Goal: Task Accomplishment & Management: Manage account settings

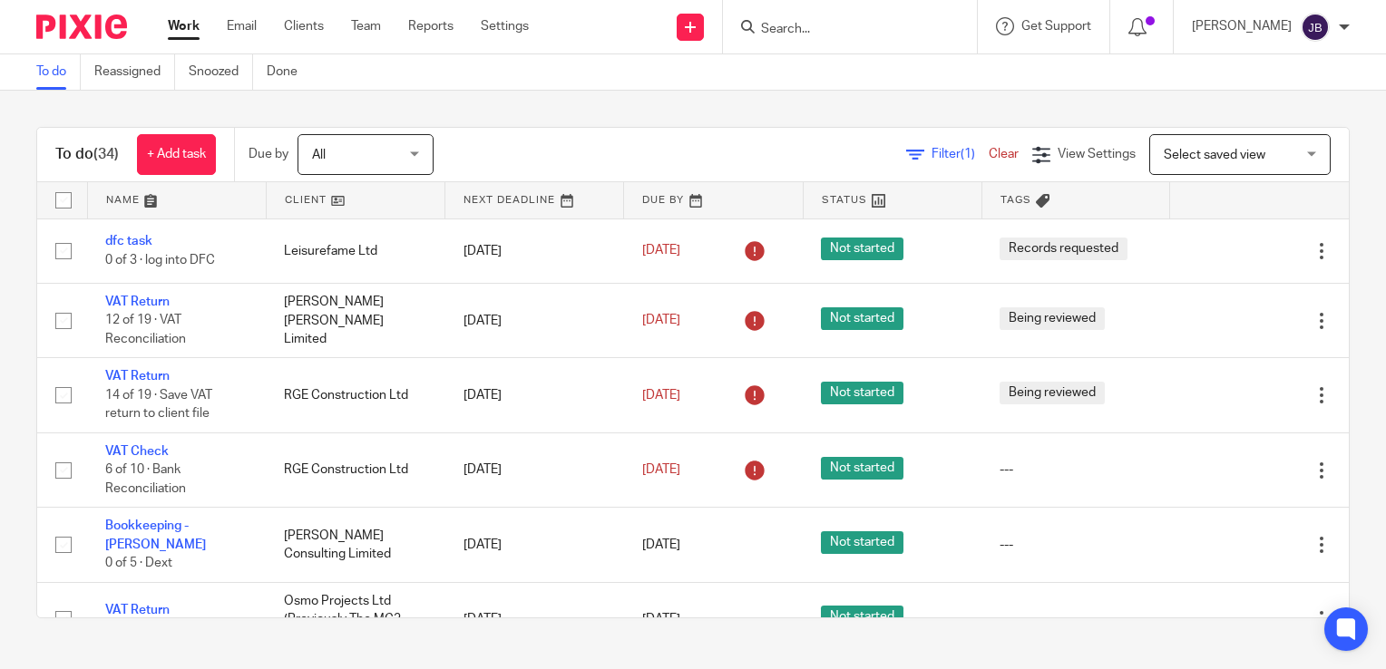
click at [931, 157] on span "Filter (1)" at bounding box center [959, 154] width 57 height 13
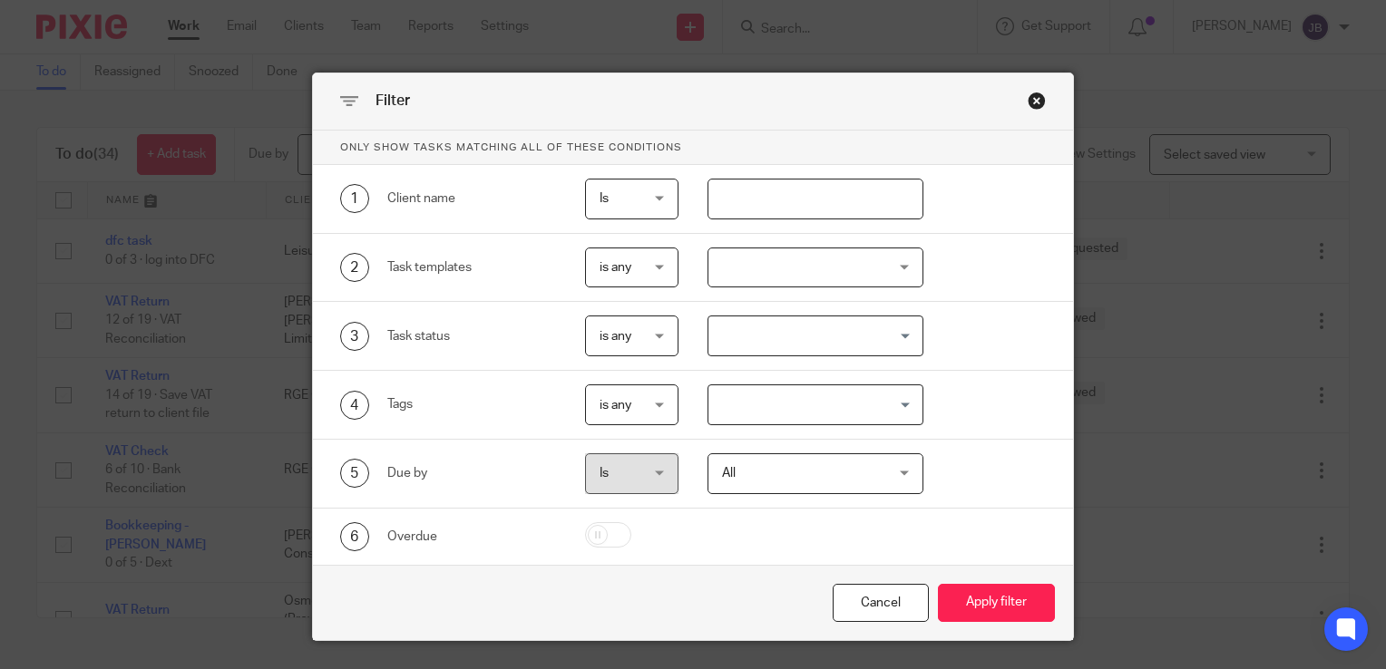
click at [758, 184] on input "text" at bounding box center [815, 199] width 217 height 41
type input "agnes"
click at [938, 584] on button "Apply filter" at bounding box center [996, 603] width 117 height 39
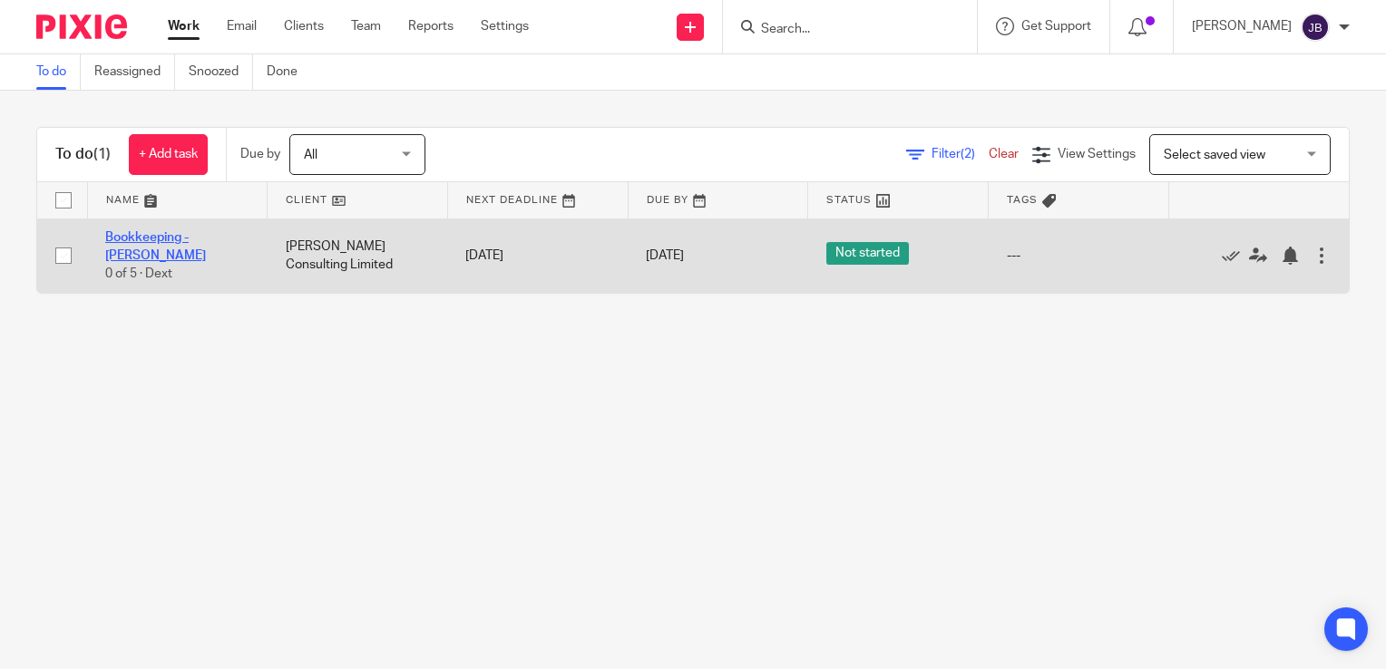
click at [116, 237] on link "Bookkeeping - [PERSON_NAME]" at bounding box center [155, 246] width 101 height 31
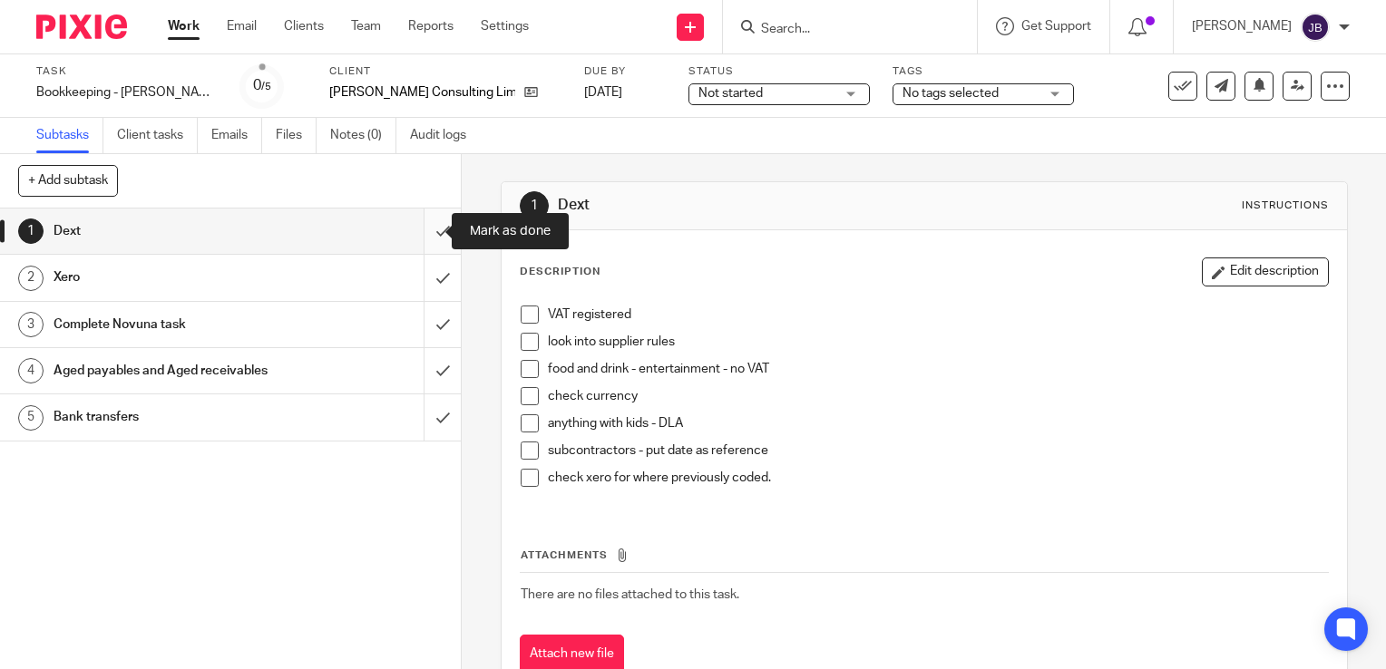
click at [421, 235] on input "submit" at bounding box center [230, 231] width 461 height 45
drag, startPoint x: 424, startPoint y: 274, endPoint x: 426, endPoint y: 312, distance: 38.1
click at [424, 274] on input "submit" at bounding box center [230, 277] width 461 height 45
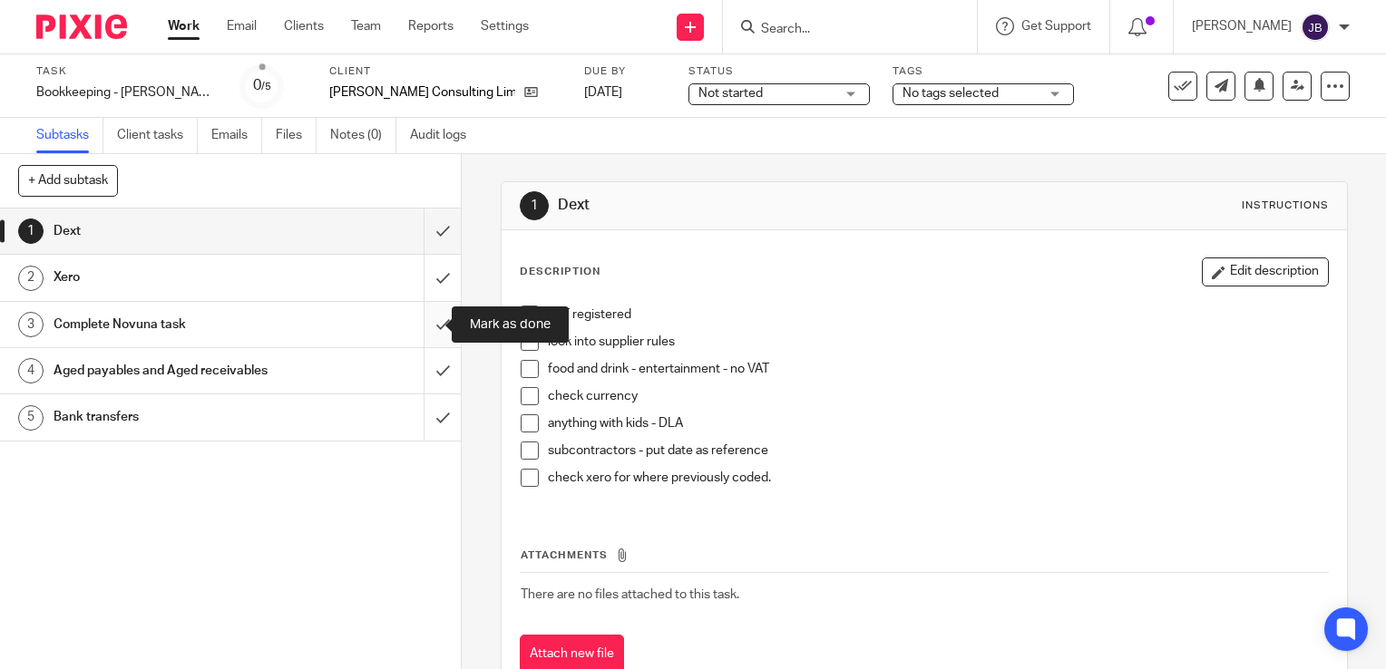
click at [428, 322] on input "submit" at bounding box center [230, 324] width 461 height 45
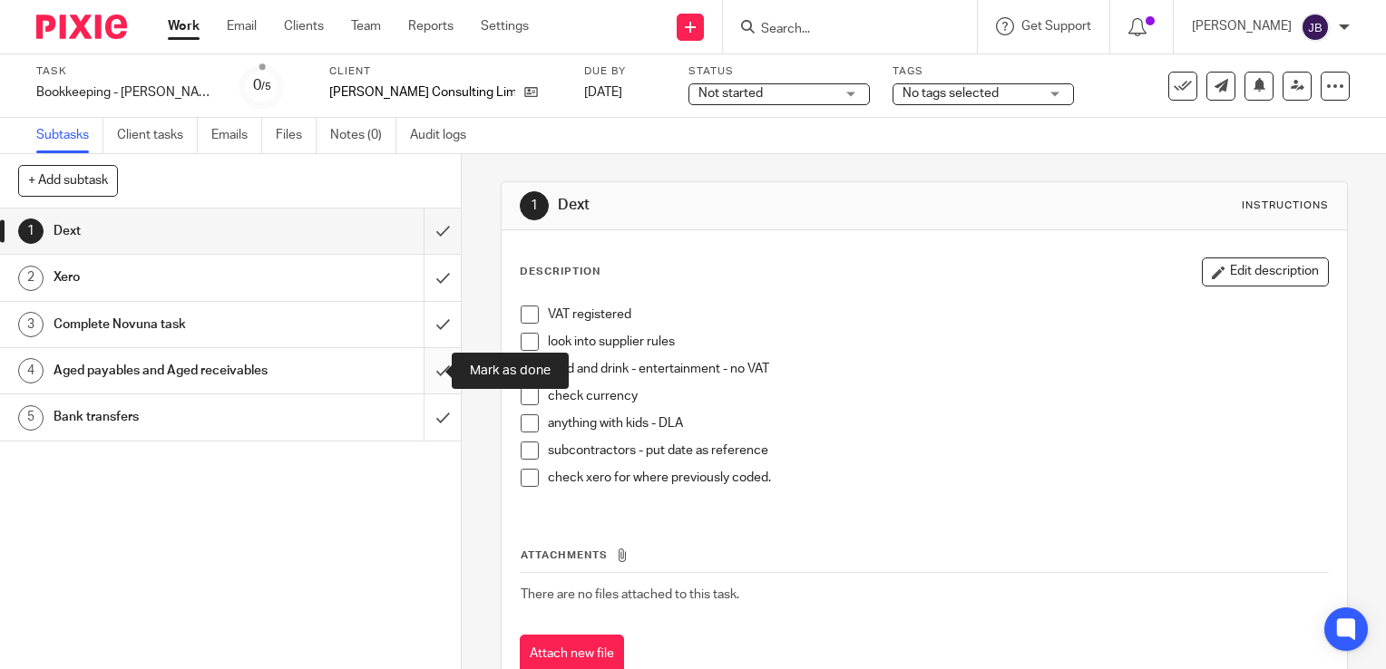
click at [427, 360] on input "submit" at bounding box center [230, 370] width 461 height 45
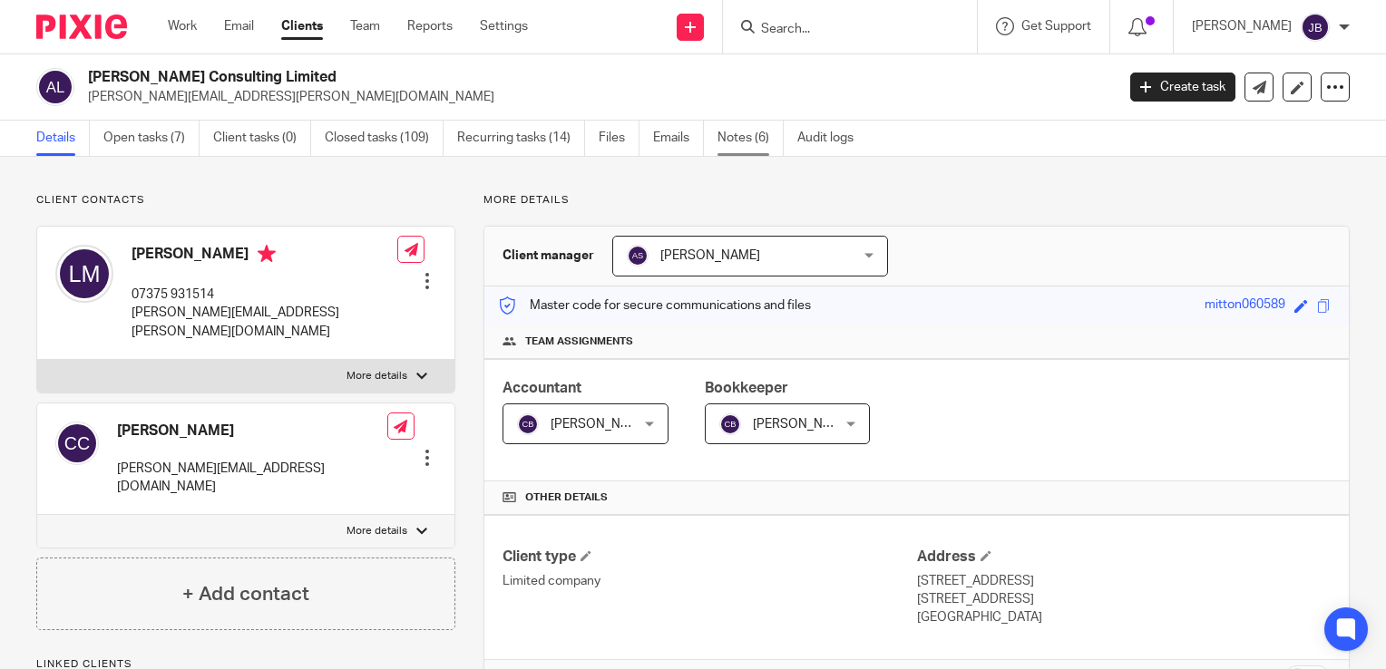
drag, startPoint x: 0, startPoint y: 0, endPoint x: 752, endPoint y: 134, distance: 763.6
click at [751, 133] on link "Notes (6)" at bounding box center [750, 138] width 66 height 35
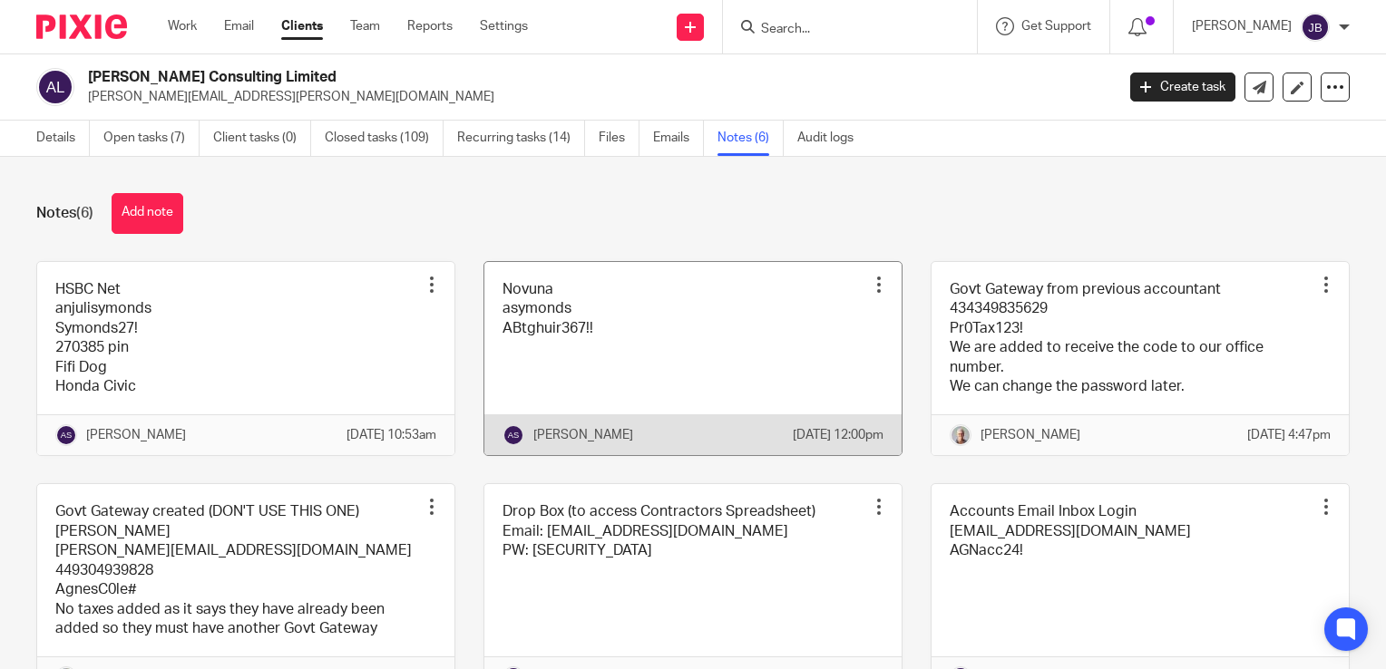
click at [553, 298] on link at bounding box center [692, 359] width 417 height 194
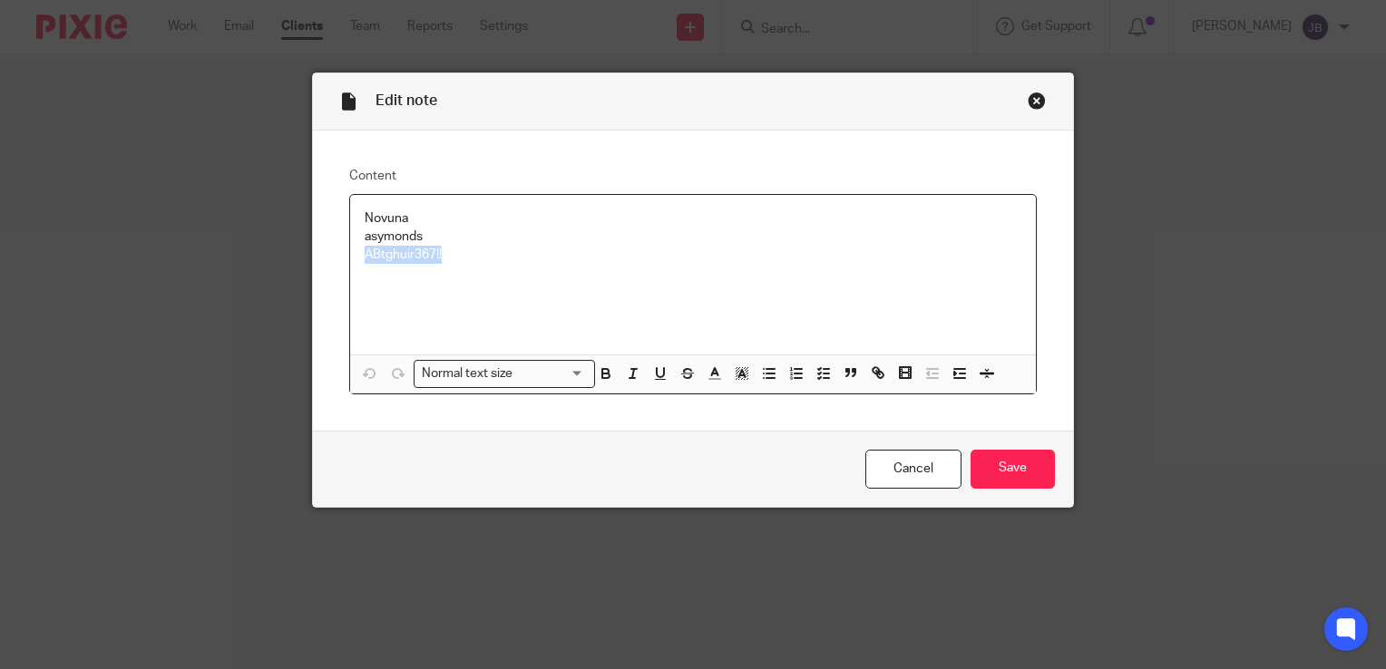
drag, startPoint x: 461, startPoint y: 258, endPoint x: 361, endPoint y: 250, distance: 100.1
click at [365, 250] on p "ABtghuir367!!" at bounding box center [693, 255] width 657 height 18
copy p "ABtghuir367!!"
click at [1005, 478] on input "Save" at bounding box center [1012, 469] width 84 height 39
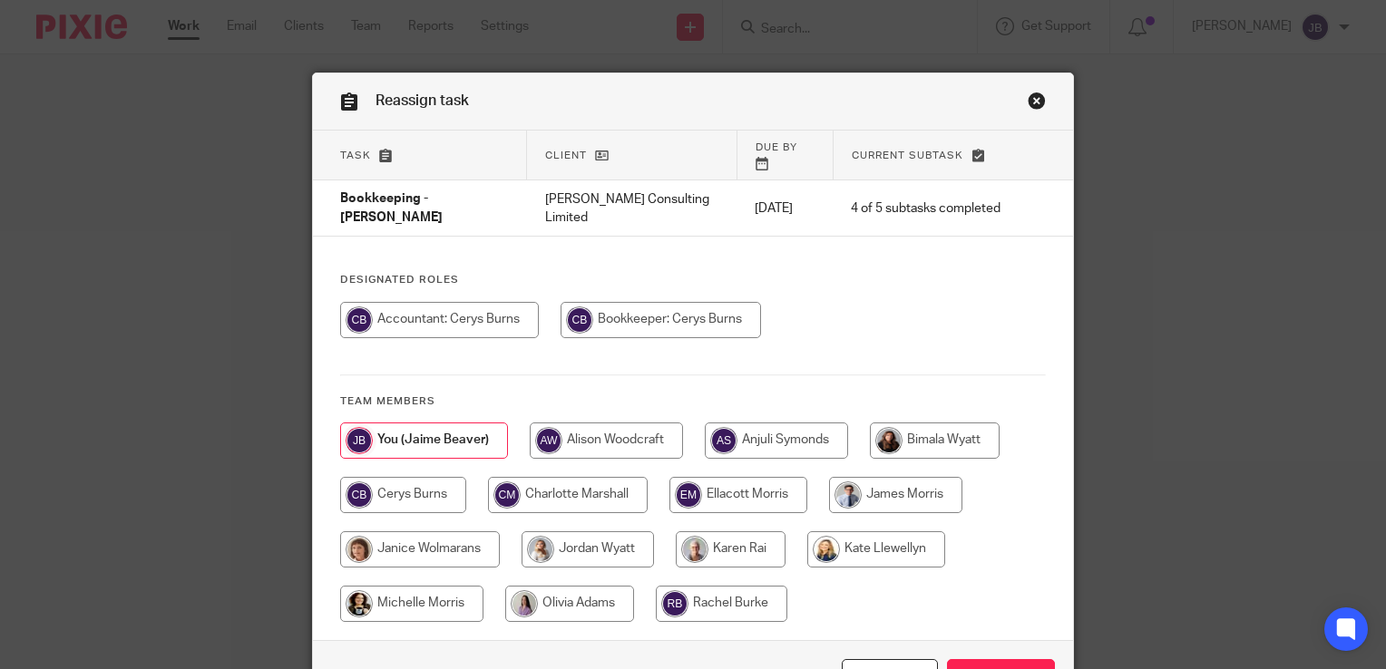
click at [735, 423] on input "radio" at bounding box center [776, 441] width 143 height 36
radio input "true"
click at [990, 659] on input "Reassign" at bounding box center [1001, 678] width 108 height 39
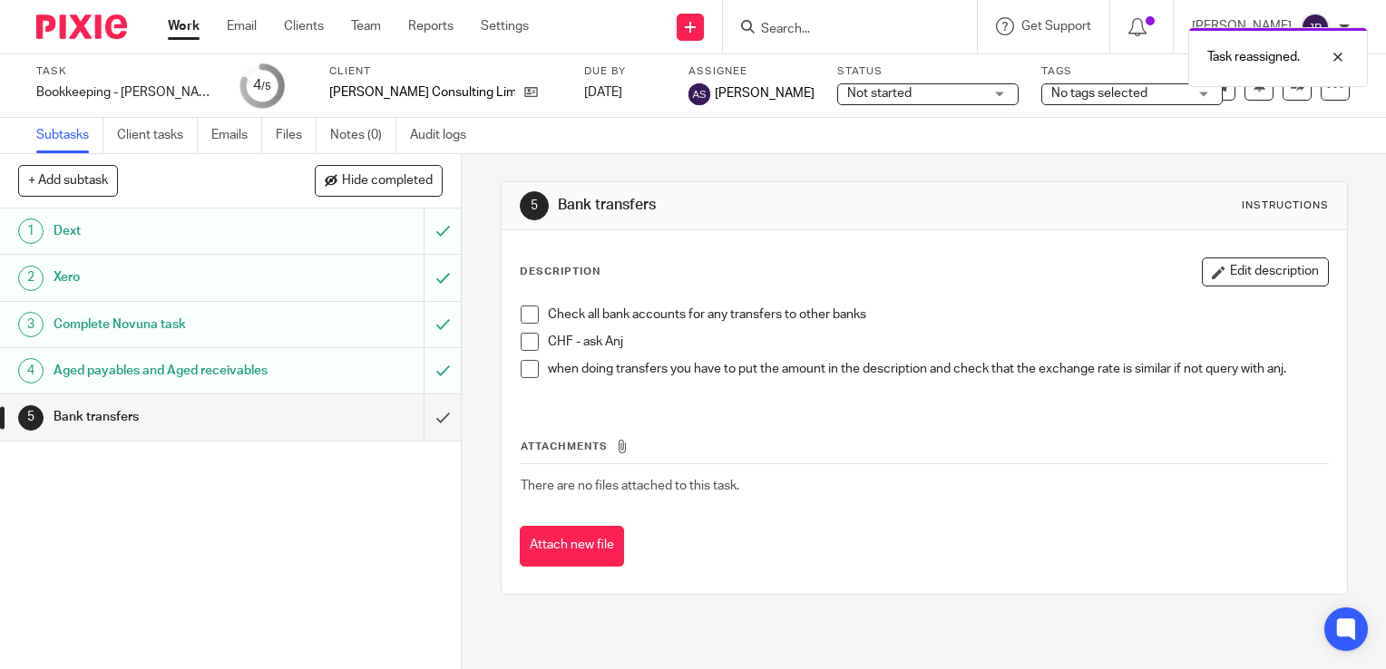
click at [186, 34] on link "Work" at bounding box center [184, 26] width 32 height 18
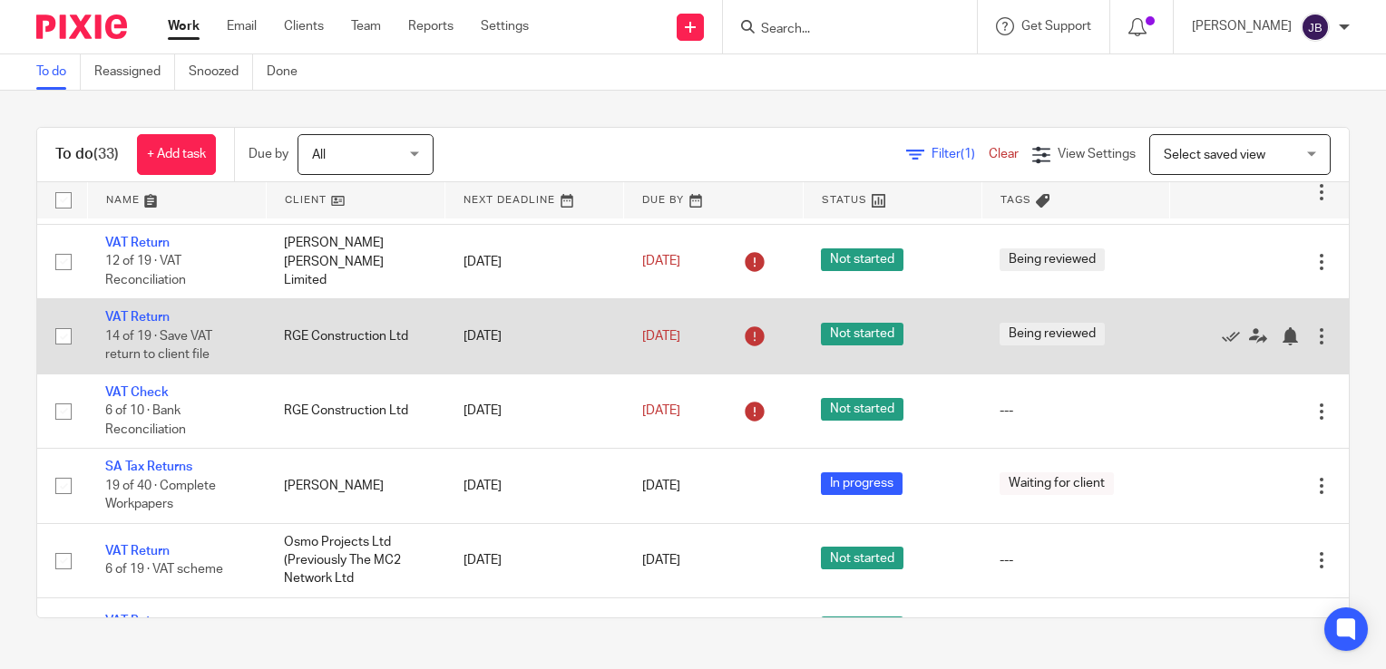
scroll to position [91, 0]
